Goal: Task Accomplishment & Management: Manage account settings

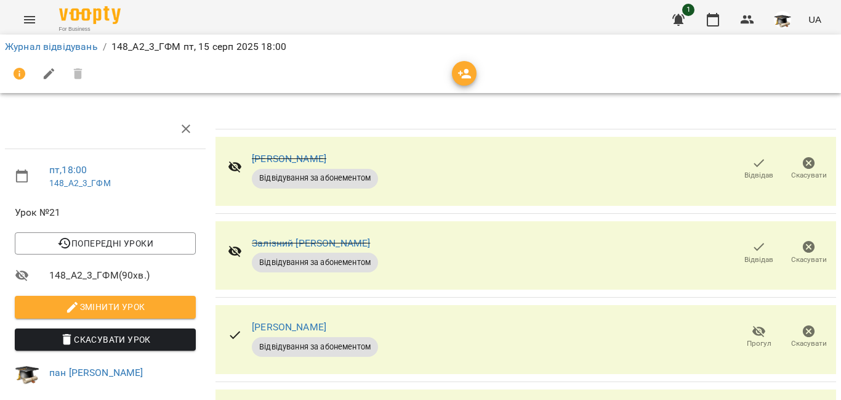
scroll to position [123, 0]
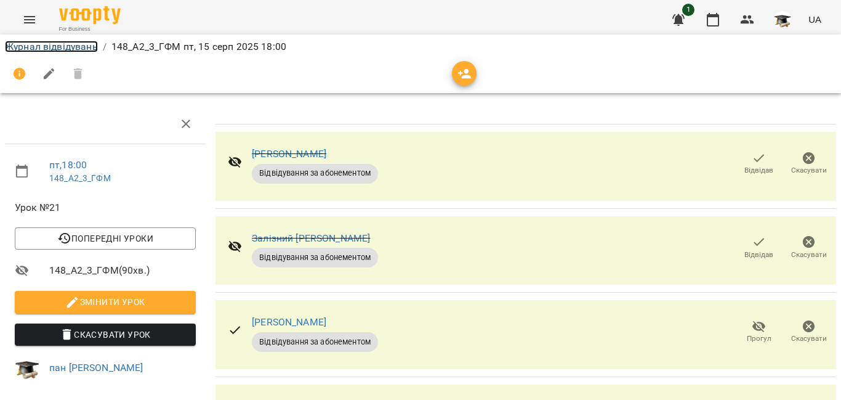
click at [71, 46] on link "Журнал відвідувань" at bounding box center [51, 47] width 93 height 12
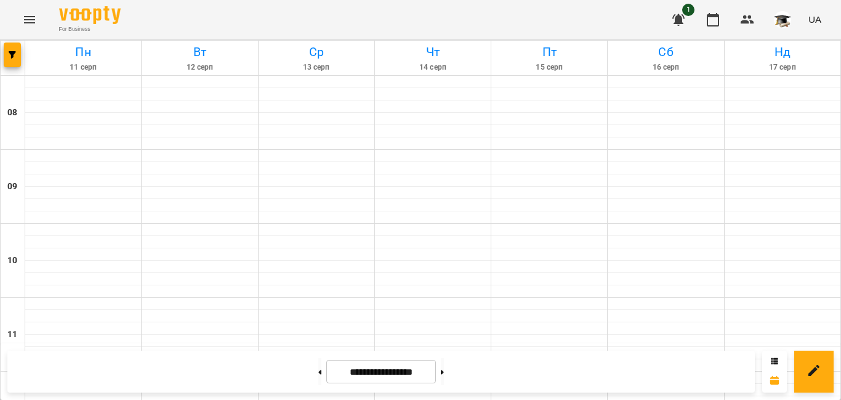
scroll to position [739, 0]
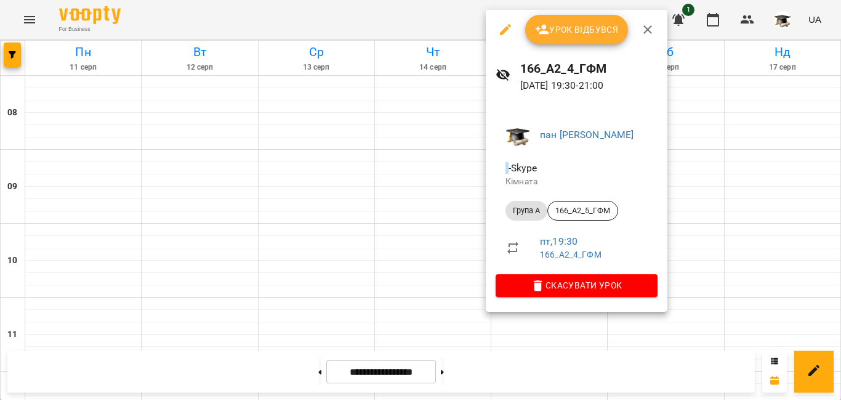
click at [599, 25] on span "Урок відбувся" at bounding box center [577, 29] width 84 height 15
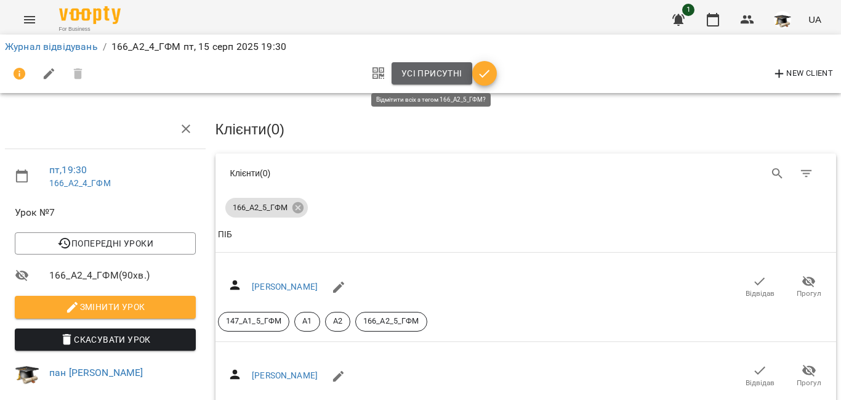
click at [445, 68] on span "Усі присутні" at bounding box center [432, 73] width 61 height 15
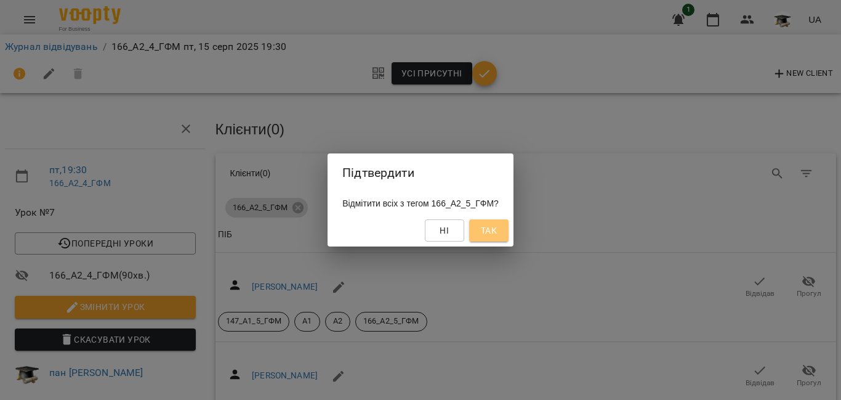
click at [492, 233] on span "Так" at bounding box center [489, 230] width 16 height 15
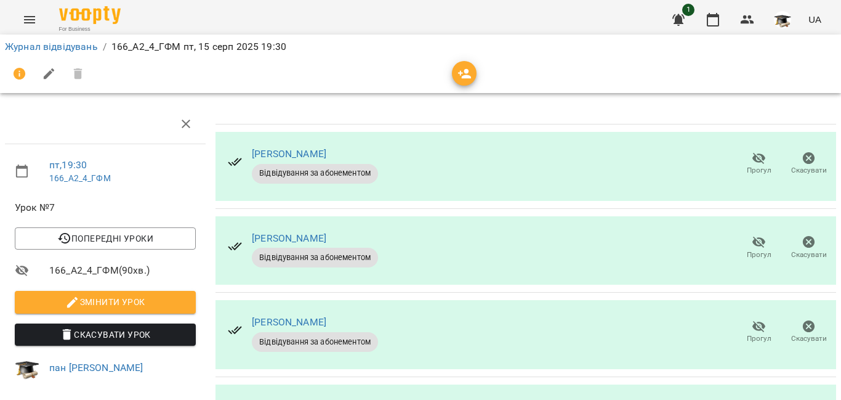
scroll to position [254, 0]
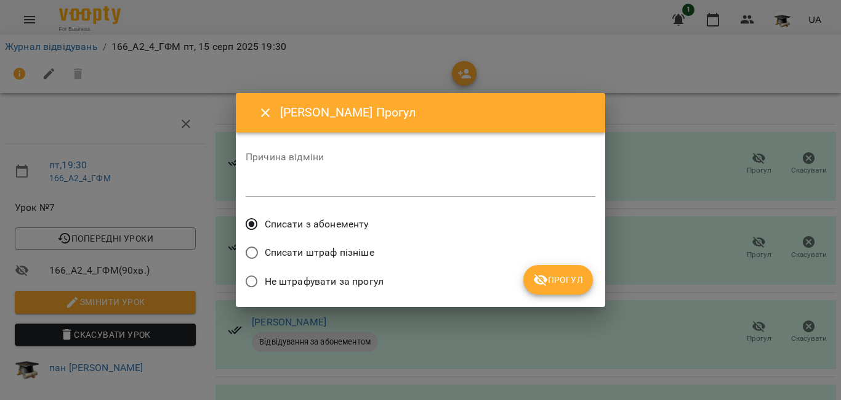
click at [271, 251] on span "Списати штраф пізніше" at bounding box center [320, 252] width 110 height 15
click at [538, 281] on icon "submit" at bounding box center [540, 279] width 15 height 15
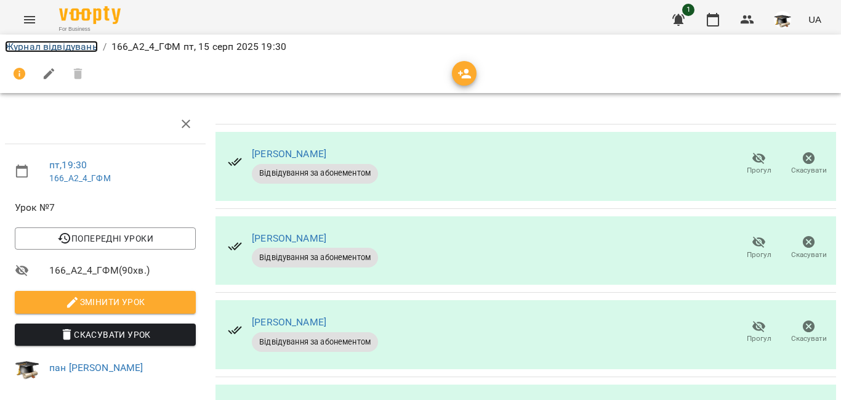
click at [81, 46] on link "Журнал відвідувань" at bounding box center [51, 47] width 93 height 12
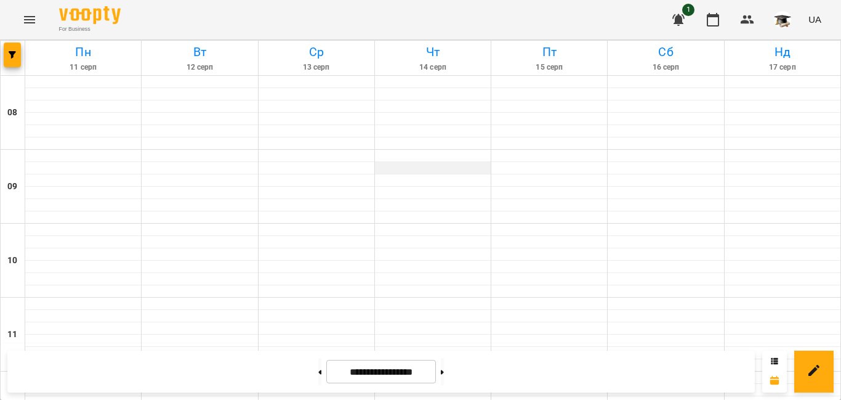
scroll to position [62, 0]
